Goal: Understand process/instructions: Learn about a topic

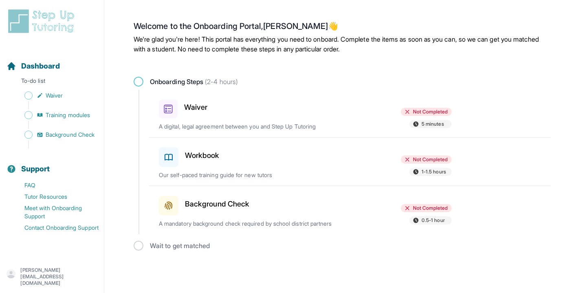
click at [165, 109] on icon at bounding box center [168, 109] width 9 height 9
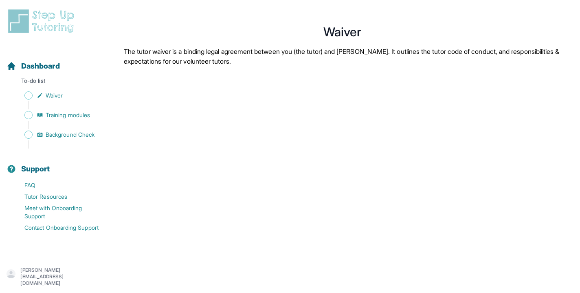
scroll to position [3, 0]
click at [62, 115] on span "Training modules" at bounding box center [68, 115] width 44 height 8
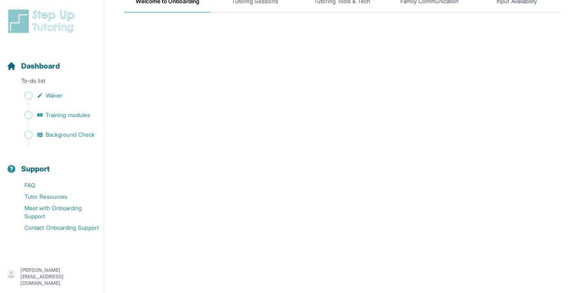
scroll to position [123, 0]
click at [28, 135] on span "Sidebar" at bounding box center [28, 134] width 8 height 8
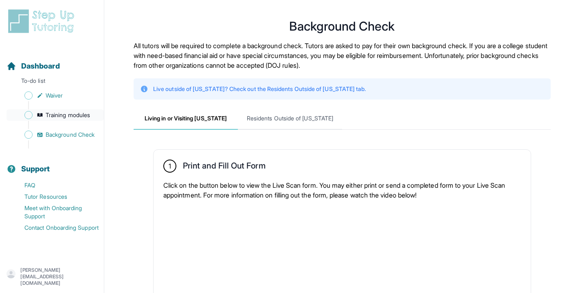
click at [30, 113] on span "Sidebar" at bounding box center [28, 115] width 8 height 8
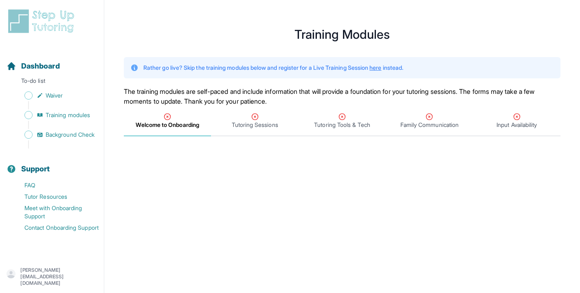
click at [382, 66] on link "here" at bounding box center [376, 67] width 12 height 7
